Goal: Answer question/provide support

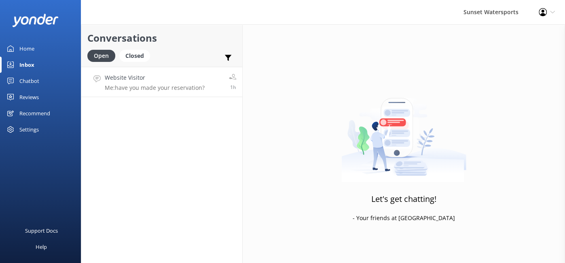
click at [196, 88] on p "Me: have you made your reservation?" at bounding box center [155, 87] width 100 height 7
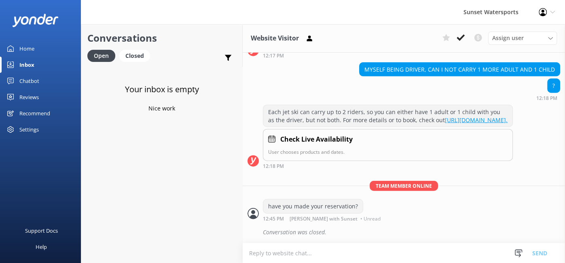
scroll to position [5672, 0]
click at [141, 57] on div "Closed" at bounding box center [134, 56] width 31 height 12
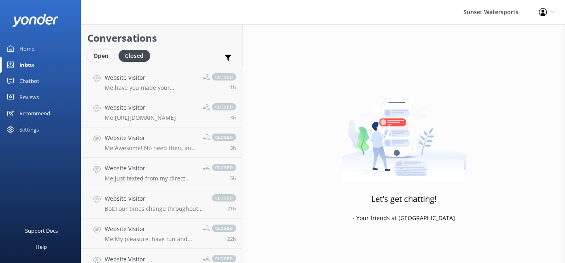
click at [94, 58] on div "Open" at bounding box center [100, 56] width 27 height 12
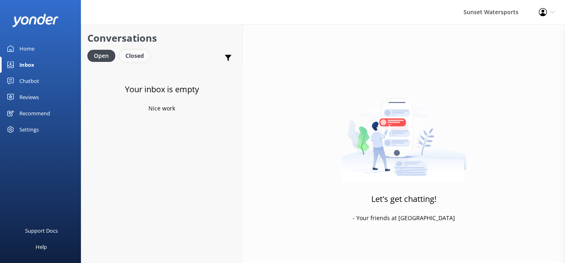
click at [135, 55] on div "Closed" at bounding box center [134, 56] width 31 height 12
